Goal: Task Accomplishment & Management: Complete application form

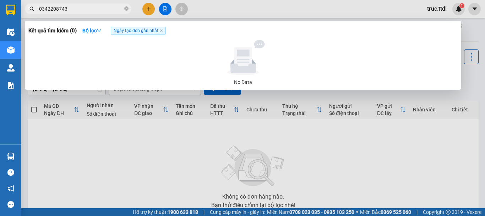
click at [95, 13] on span "0342208743" at bounding box center [78, 9] width 107 height 11
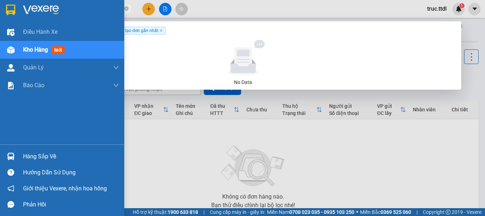
drag, startPoint x: 72, startPoint y: 9, endPoint x: 17, endPoint y: 11, distance: 54.4
click at [17, 11] on section "Kết quả [PERSON_NAME] ( 0 ) Bộ lọc Ngày tạo [PERSON_NAME] nhất No Data 03422087…" at bounding box center [242, 108] width 485 height 216
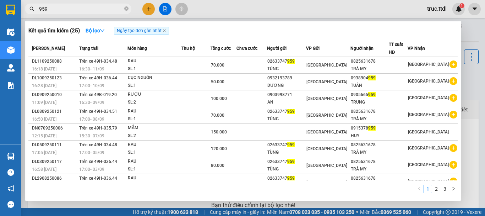
drag, startPoint x: 70, startPoint y: 8, endPoint x: 12, endPoint y: 22, distance: 59.5
click at [13, 22] on section "Kết quả [PERSON_NAME] ( 25 ) Bộ lọc Ngày tạo [PERSON_NAME] nhất Mã ĐH Trạng thá…" at bounding box center [242, 108] width 485 height 216
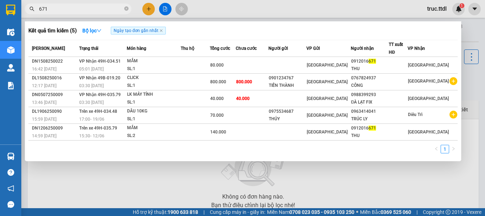
click at [82, 10] on input "671" at bounding box center [81, 9] width 84 height 8
type input "767"
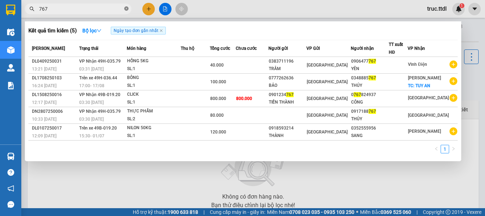
click at [126, 9] on icon "close-circle" at bounding box center [126, 8] width 4 height 4
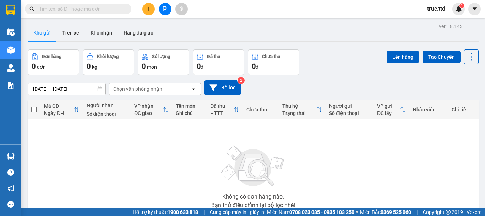
click at [78, 6] on input "text" at bounding box center [81, 9] width 84 height 8
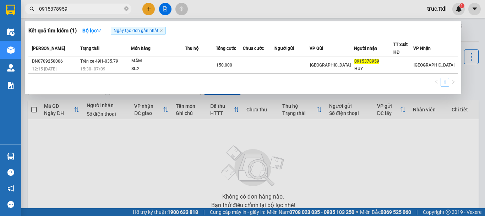
click at [104, 9] on input "0915378959" at bounding box center [81, 9] width 84 height 8
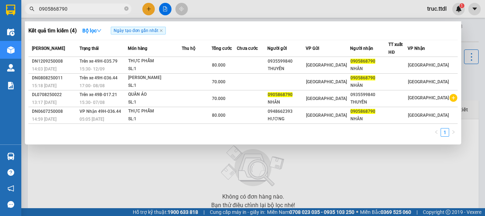
click at [88, 9] on input "0905868790" at bounding box center [81, 9] width 84 height 8
type input "0905868790"
click at [149, 10] on div at bounding box center [242, 108] width 485 height 216
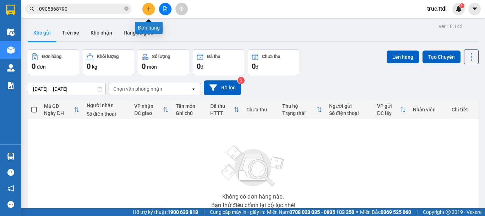
click at [149, 10] on icon "plus" at bounding box center [148, 9] width 0 height 4
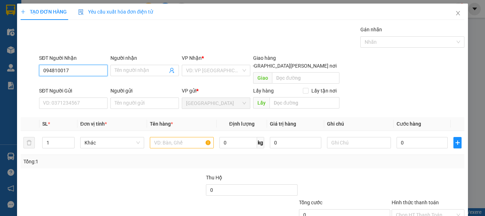
type input "0948100179"
click at [75, 86] on div "0948100179 - VĨ" at bounding box center [72, 85] width 59 height 8
type input "VĨ"
type input "0948100179"
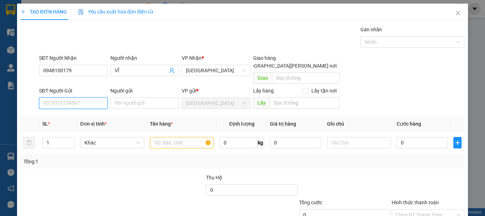
click at [86, 97] on input "SĐT Người Gửi" at bounding box center [73, 102] width 69 height 11
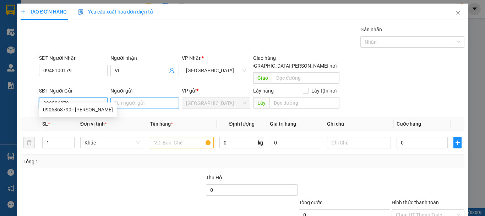
type input "0905868790"
click at [83, 109] on div "0905868790 - [PERSON_NAME]" at bounding box center [78, 109] width 70 height 8
type input "NHÂN"
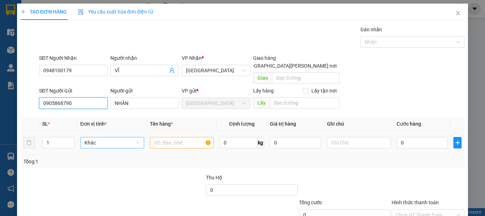
click at [98, 137] on span "Khác" at bounding box center [112, 142] width 55 height 11
type input "0905868790"
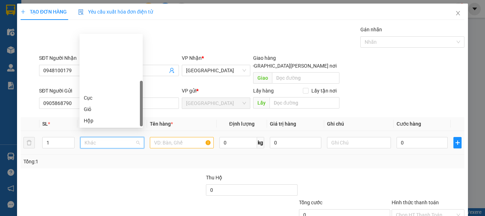
scroll to position [68, 0]
click at [99, 87] on div "Thùng xốp" at bounding box center [111, 86] width 55 height 8
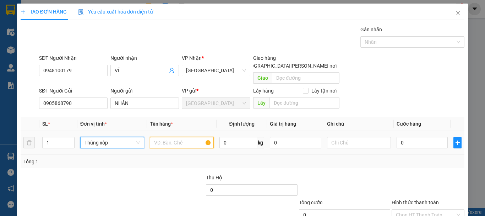
click at [184, 137] on input "text" at bounding box center [182, 142] width 64 height 11
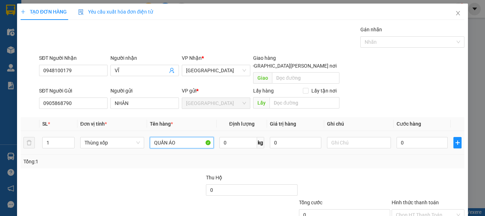
type input "QUẦN ÁO"
type input "300.000"
click at [295, 163] on div "Transit Pickup Surcharge Ids Transit Deliver Surcharge Ids Transit Deliver Surc…" at bounding box center [243, 140] width 444 height 228
click at [425, 137] on input "0" at bounding box center [422, 142] width 51 height 11
type input "1"
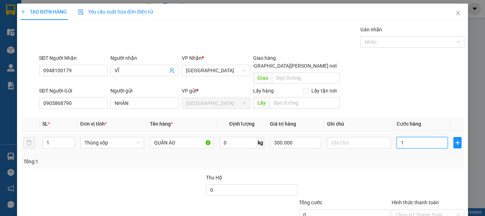
type input "1"
type input "10"
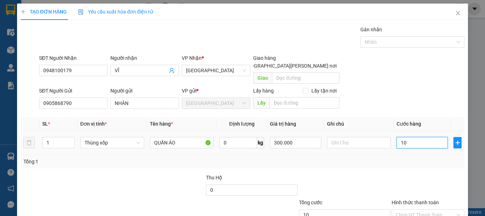
type input "100"
type input "100.000"
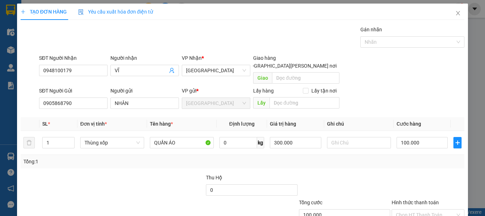
click at [376, 157] on div "Tổng: 1" at bounding box center [242, 161] width 438 height 8
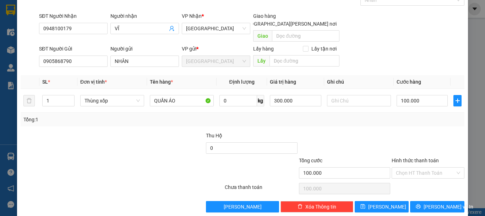
scroll to position [44, 0]
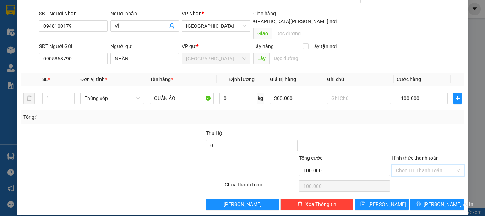
click at [425, 165] on input "Hình thức thanh toán" at bounding box center [425, 170] width 59 height 11
drag, startPoint x: 422, startPoint y: 173, endPoint x: 422, endPoint y: 183, distance: 10.0
click at [422, 174] on div "Tại văn phòng" at bounding box center [424, 177] width 64 height 8
type input "0"
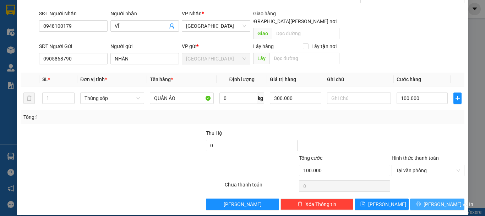
click at [424, 198] on button "[PERSON_NAME] và In" at bounding box center [437, 203] width 54 height 11
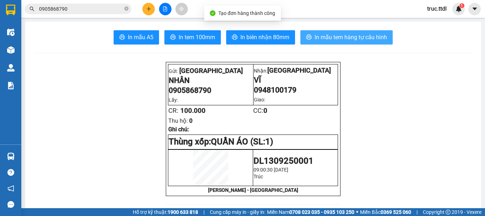
click at [331, 40] on span "In mẫu tem hàng tự cấu hình" at bounding box center [351, 37] width 72 height 9
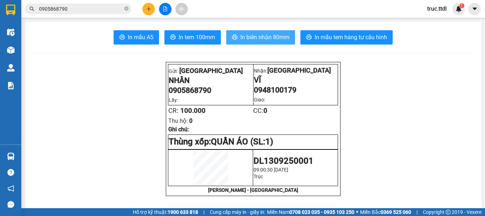
click at [280, 42] on button "In biên nhận 80mm" at bounding box center [260, 37] width 69 height 14
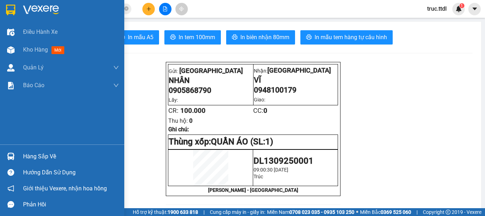
click at [13, 7] on img at bounding box center [10, 10] width 9 height 11
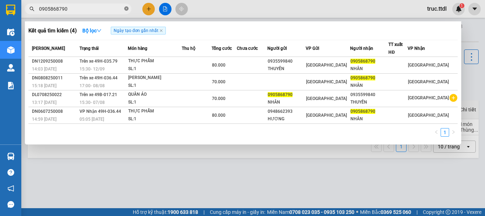
click at [126, 7] on icon "close-circle" at bounding box center [126, 8] width 4 height 4
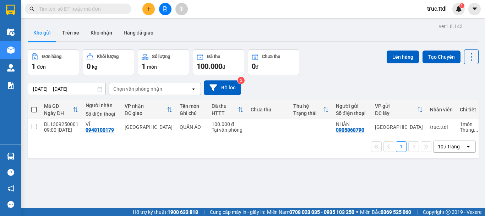
click at [359, 55] on div "Đơn hàng 1 đơn Khối lượng 0 kg Số lượng 1 món Đã thu 100.000 đ Chưa thu 0 đ Lên…" at bounding box center [253, 62] width 451 height 26
click at [459, 152] on div "10 / trang" at bounding box center [450, 146] width 32 height 11
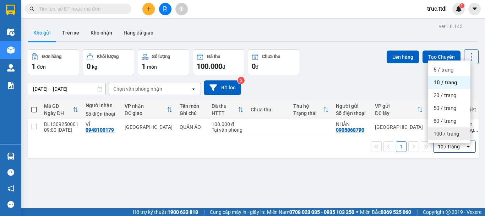
click at [457, 137] on div "100 / trang" at bounding box center [449, 133] width 43 height 13
